Goal: Information Seeking & Learning: Check status

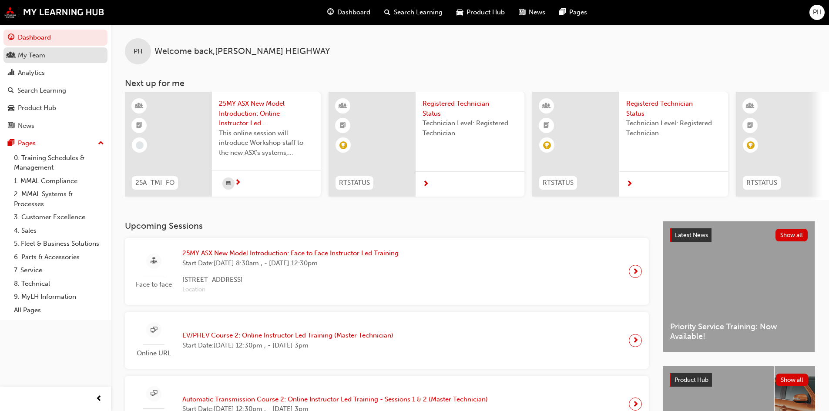
click at [46, 57] on div "My Team" at bounding box center [55, 55] width 95 height 11
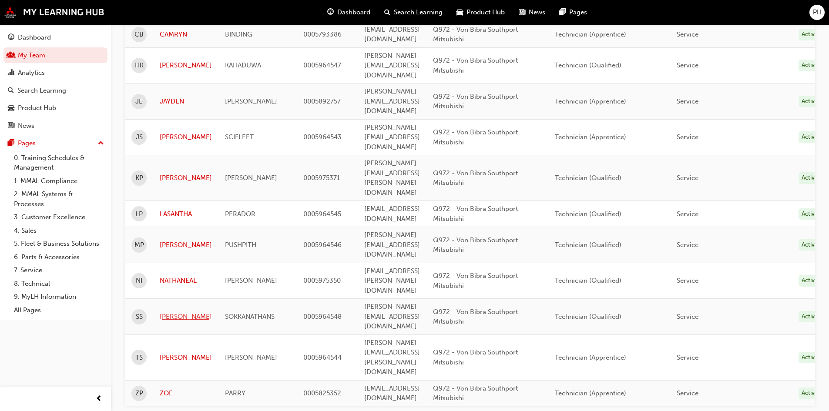
scroll to position [148, 0]
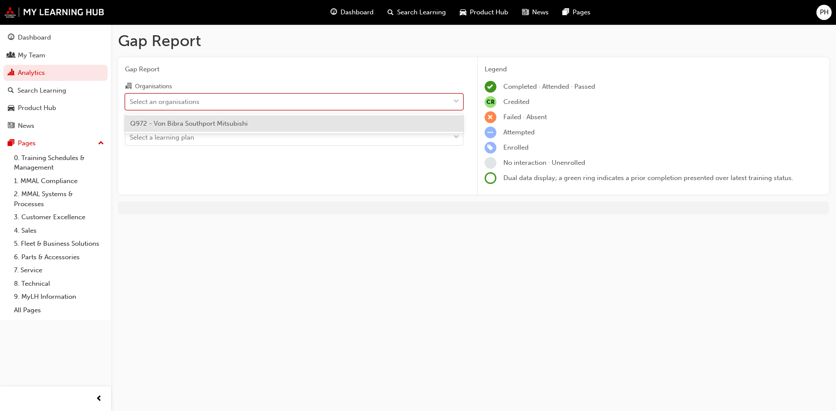
click at [457, 102] on span "down-icon" at bounding box center [456, 101] width 6 height 11
click at [131, 102] on input "Organisations option Q972 - Von Bibra Southport Mitsubishi focused, 1 of 1. 1 r…" at bounding box center [130, 101] width 1 height 7
click at [335, 98] on div "Select an organisations" at bounding box center [287, 101] width 324 height 15
click at [131, 98] on input "Organisations option Q972 - Von Bibra Southport Mitsubishi focused, 1 of 1. 1 r…" at bounding box center [130, 101] width 1 height 7
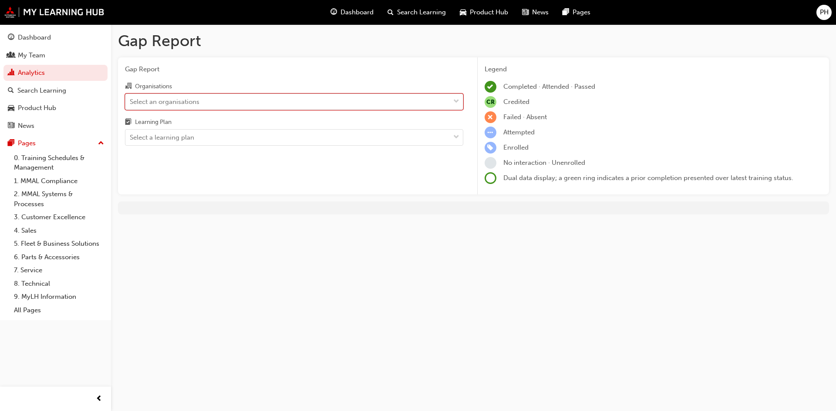
click at [456, 103] on span "down-icon" at bounding box center [456, 101] width 6 height 11
click at [131, 103] on input "Organisations 0 results available. Select is focused ,type to refine list, pres…" at bounding box center [130, 101] width 1 height 7
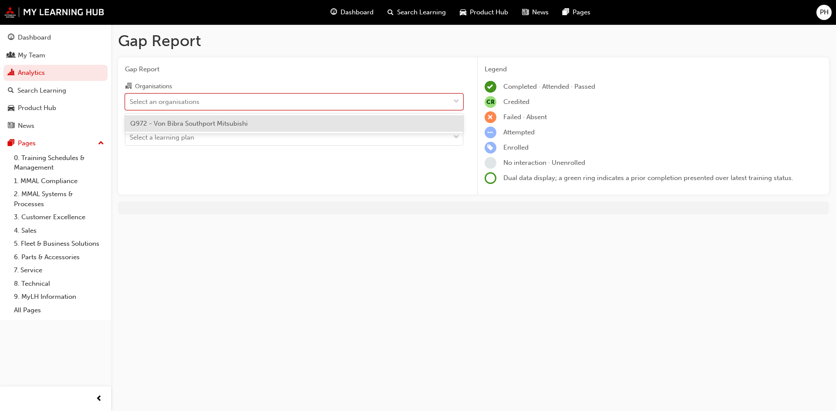
click at [188, 125] on span "Q972 - Von Bibra Southport Mitsubishi" at bounding box center [189, 124] width 118 height 8
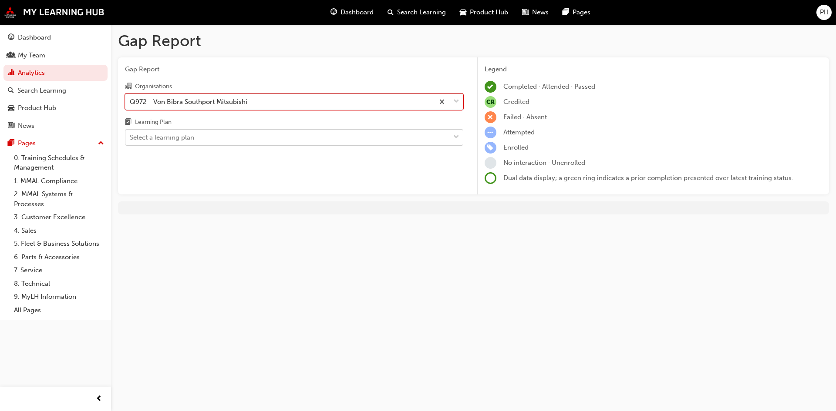
click at [218, 135] on div "Select a learning plan" at bounding box center [287, 137] width 324 height 15
click at [131, 135] on input "Learning Plan Select a learning plan" at bounding box center [130, 137] width 1 height 7
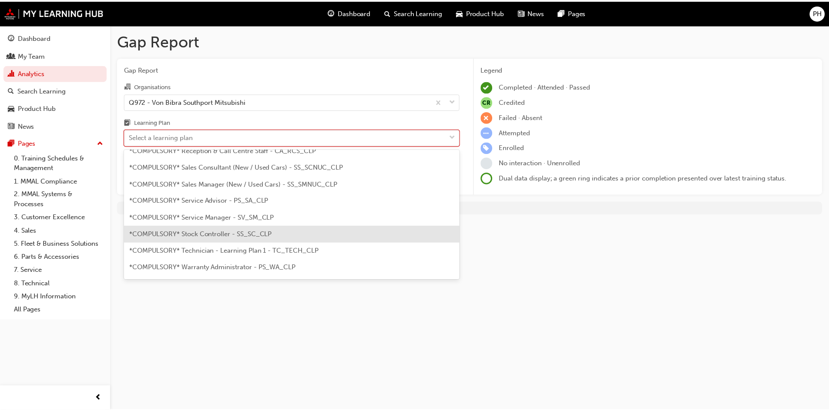
scroll to position [261, 0]
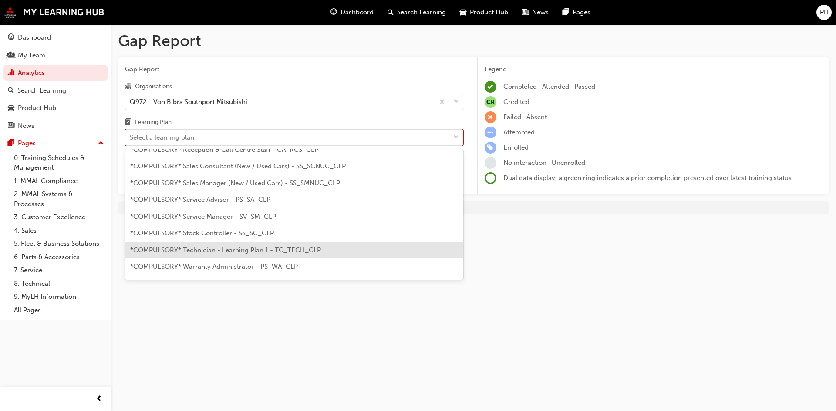
click at [237, 254] on div "*COMPULSORY* Technician - Learning Plan 1 - TC_TECH_CLP" at bounding box center [294, 250] width 338 height 17
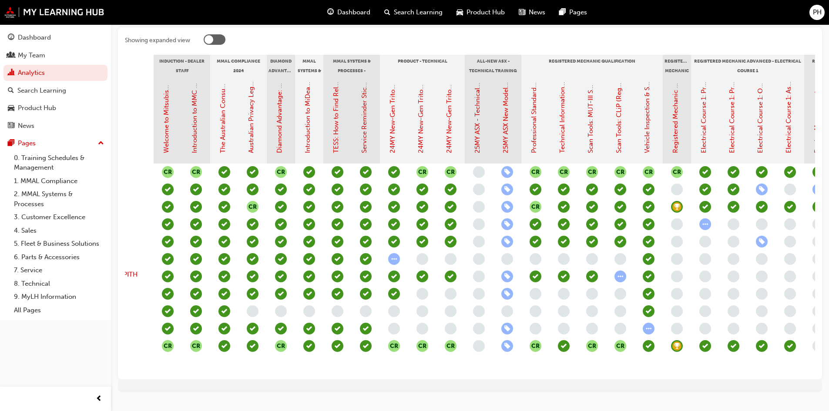
scroll to position [0, 91]
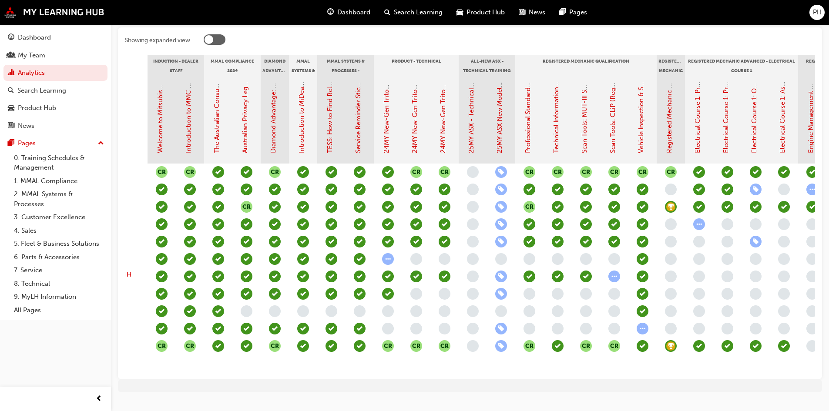
click at [497, 329] on span "learningRecordVerb_ENROLL-icon" at bounding box center [501, 329] width 12 height 12
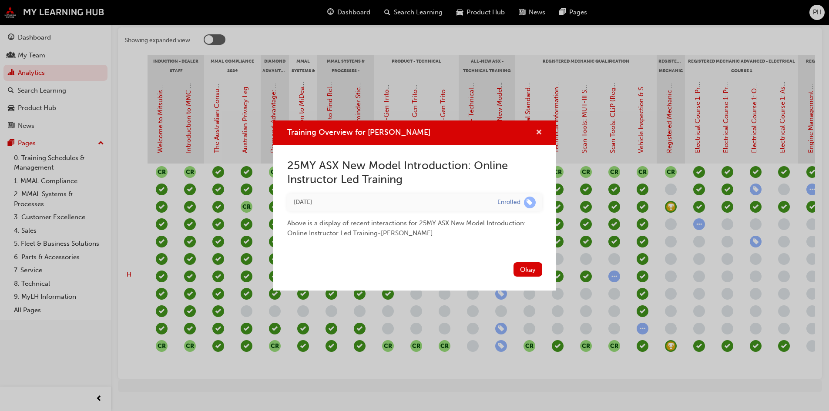
click at [538, 134] on span "cross-icon" at bounding box center [539, 133] width 7 height 8
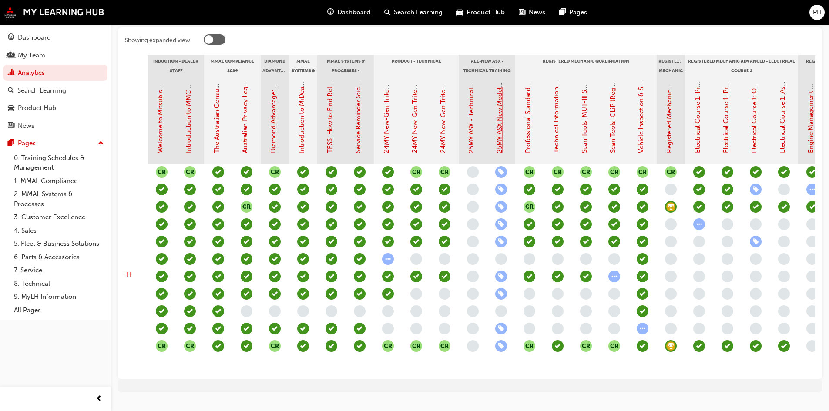
click at [501, 123] on link "25MY ASX New Model Introduction: Online Instructor Led Training" at bounding box center [500, 53] width 8 height 199
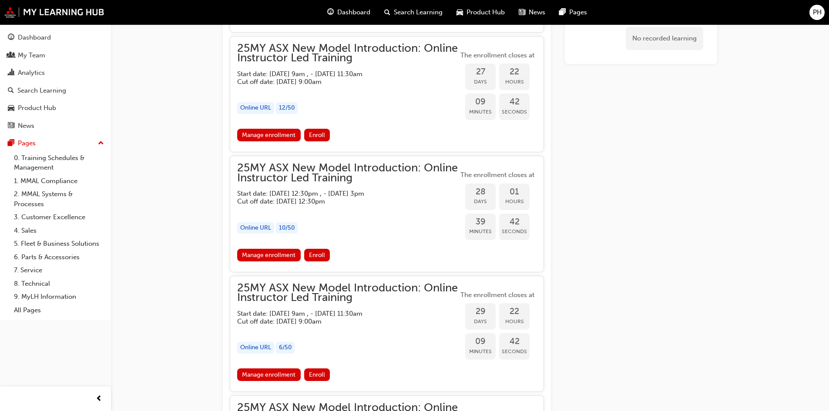
scroll to position [1107, 0]
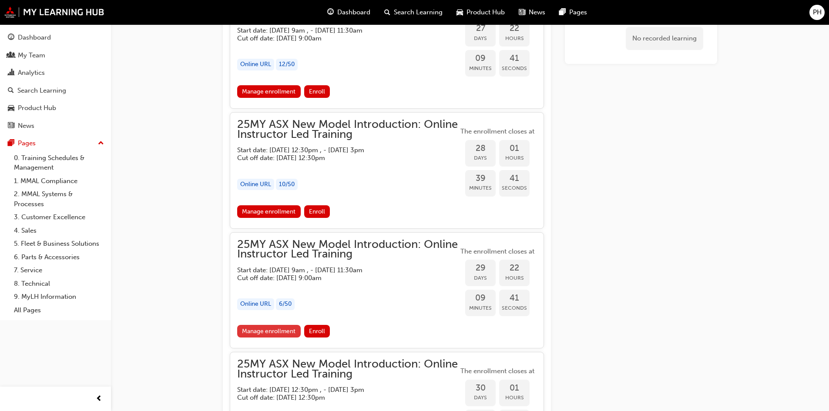
click at [268, 329] on link "Manage enrollment" at bounding box center [269, 331] width 64 height 13
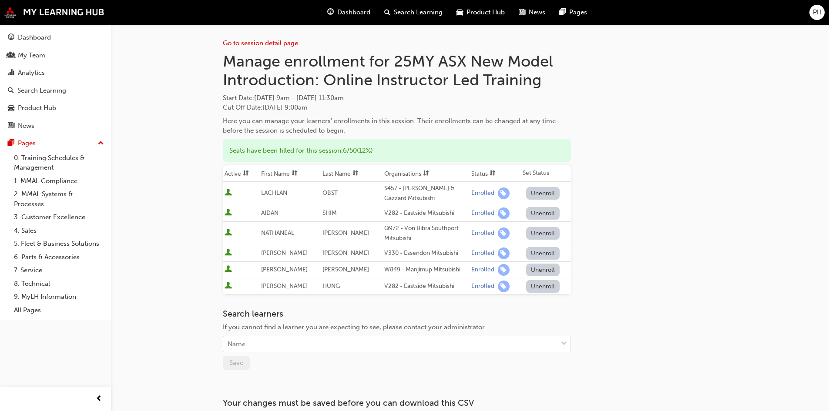
scroll to position [1107, 0]
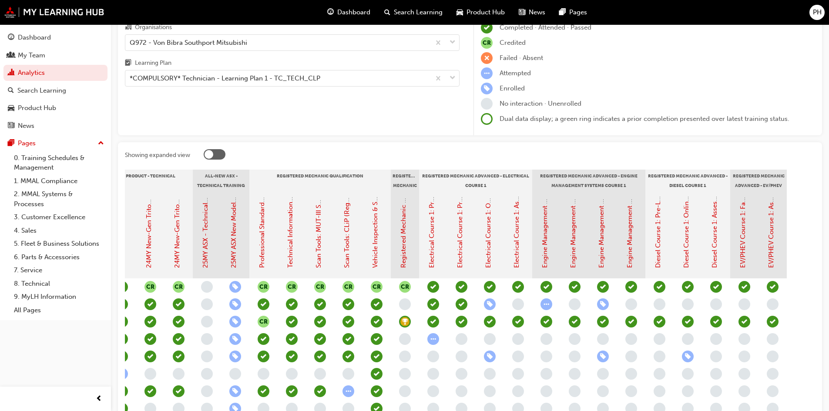
scroll to position [24, 0]
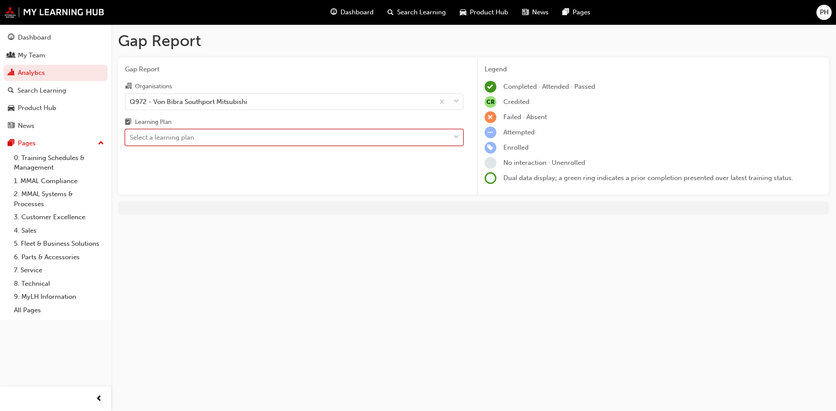
click at [456, 136] on span "down-icon" at bounding box center [456, 137] width 6 height 11
click at [131, 136] on input "Learning Plan 0 results available. Select is focused ,type to refine list, pres…" at bounding box center [130, 137] width 1 height 7
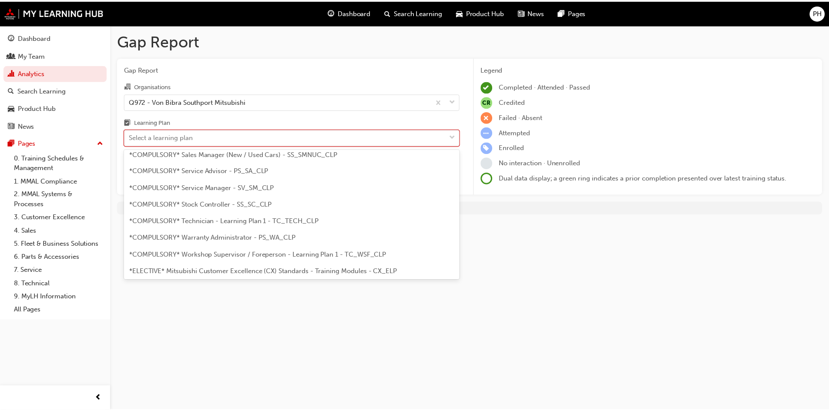
scroll to position [305, 0]
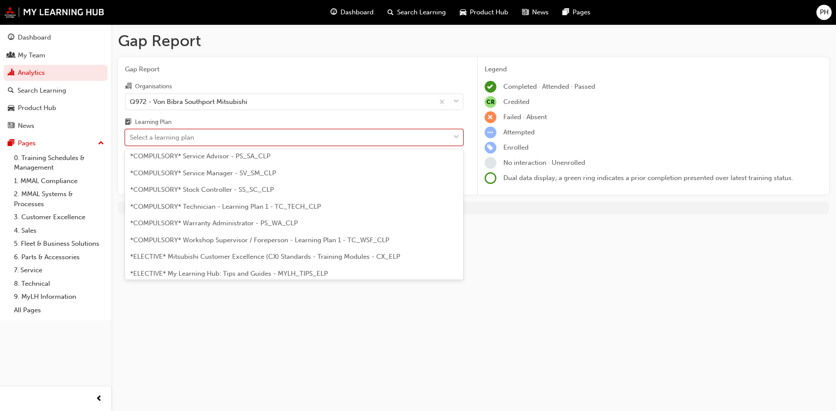
click at [262, 239] on span "*COMPULSORY* Workshop Supervisor / Foreperson - Learning Plan 1 - TC_WSF_CLP" at bounding box center [259, 240] width 259 height 8
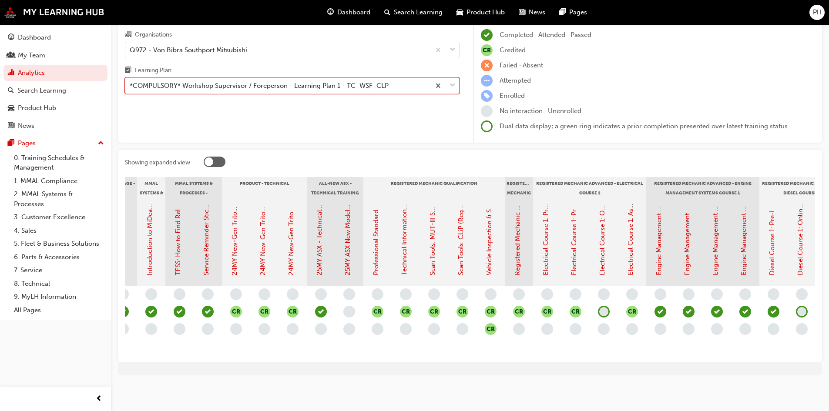
scroll to position [0, 385]
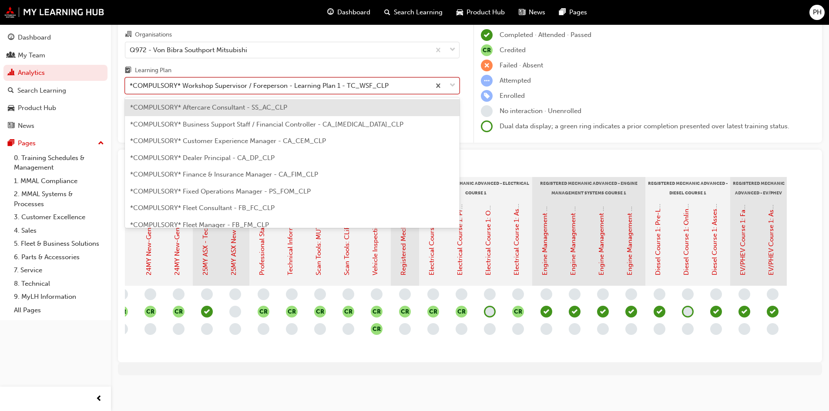
click at [454, 80] on span "down-icon" at bounding box center [453, 85] width 6 height 11
click at [131, 82] on input "Learning Plan option *COMPULSORY* Workshop Supervisor / Foreperson - Learning P…" at bounding box center [130, 85] width 1 height 7
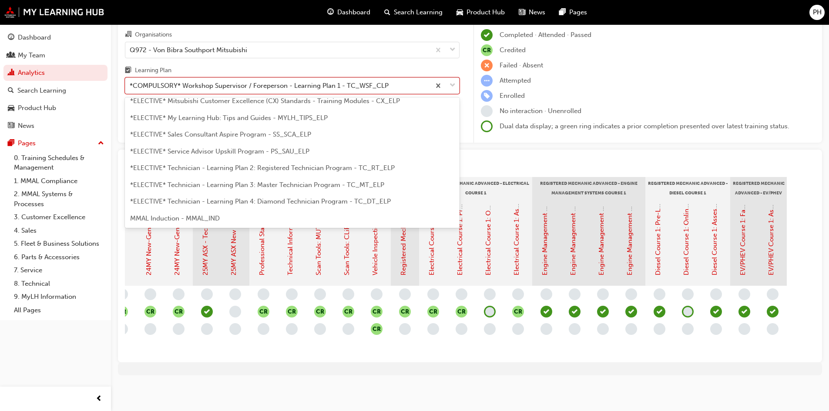
scroll to position [410, 0]
click at [267, 180] on span "*ELECTIVE* Technician - Learning Plan 3: Master Technician Program - TC_MT_ELP" at bounding box center [257, 184] width 254 height 8
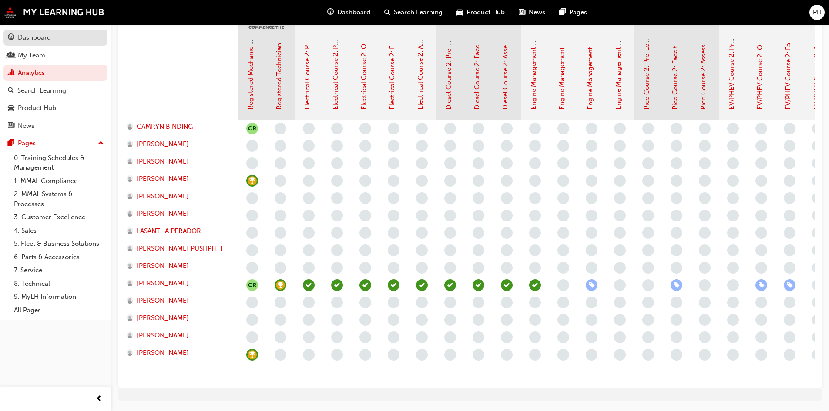
click at [45, 37] on div "Dashboard" at bounding box center [34, 38] width 33 height 10
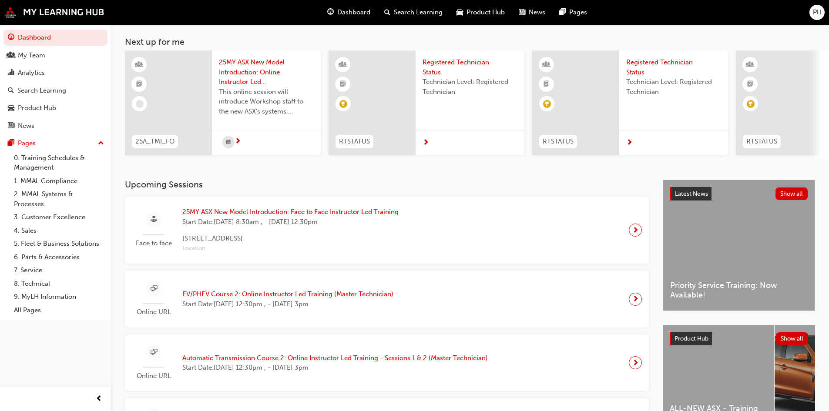
scroll to position [44, 0]
